Goal: Transaction & Acquisition: Purchase product/service

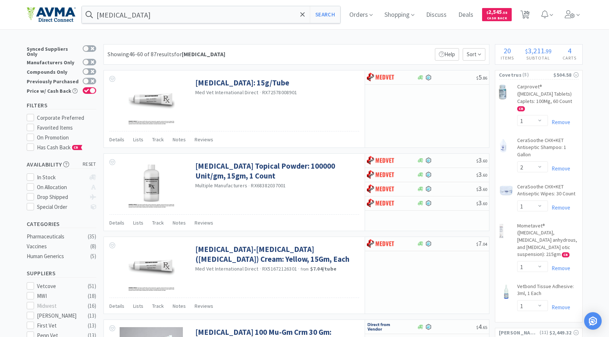
select select "1"
select select "2"
select select "1"
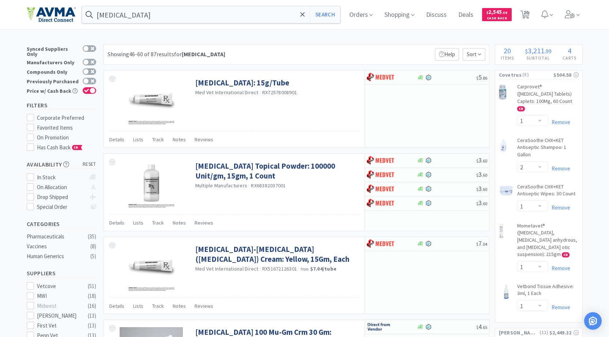
select select "2"
select select "1"
select select "2"
select select "1"
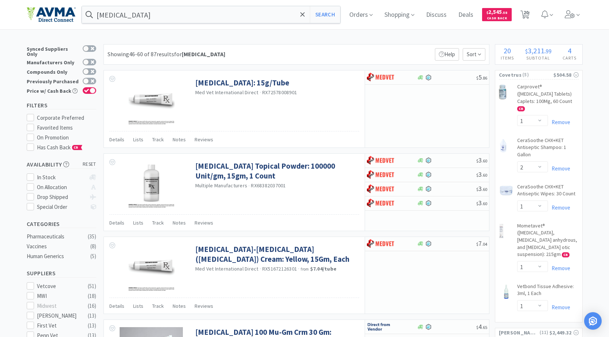
select select "3"
select select "10"
select select "3"
select select "12"
select select "6"
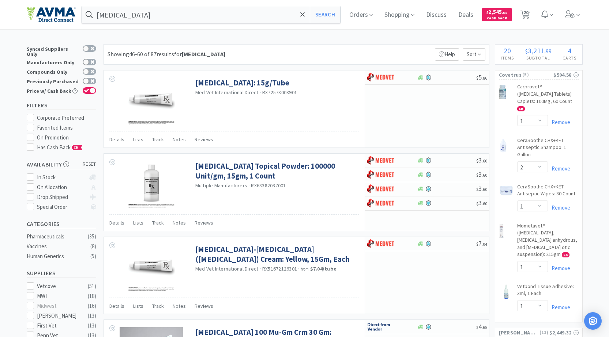
select select "20"
select select "3"
select select "8"
select select "3"
select select "1"
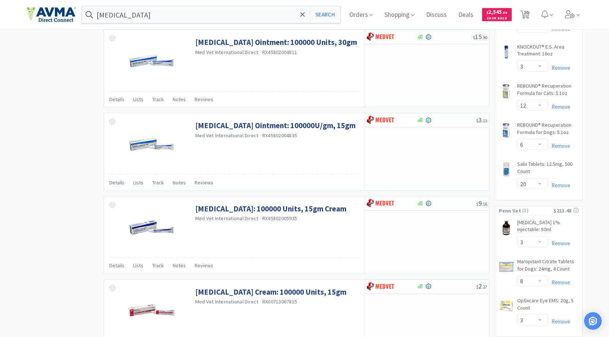
scroll to position [607, 0]
